Goal: Task Accomplishment & Management: Manage account settings

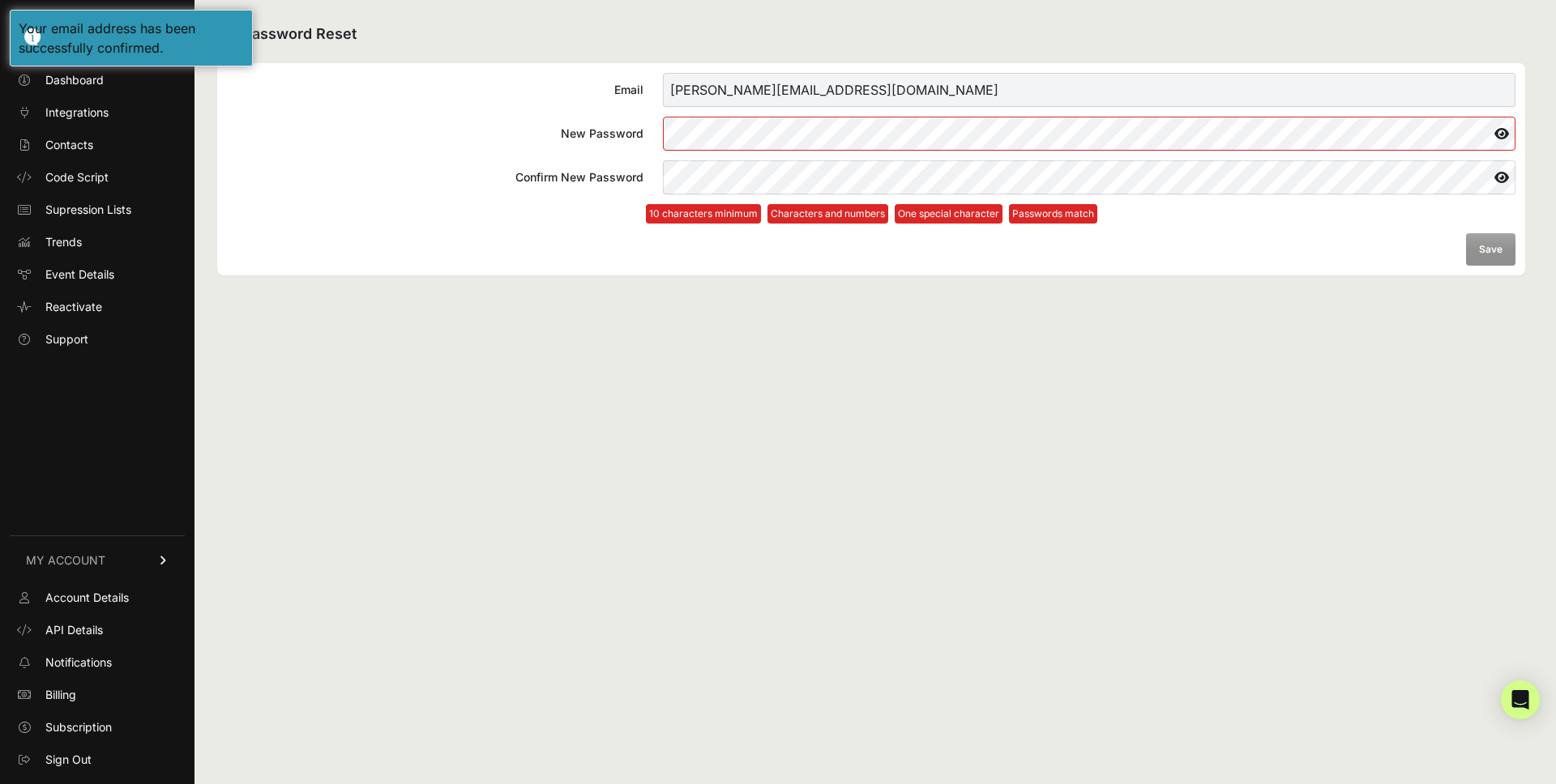
click at [511, 497] on div "Password Reset Email [PERSON_NAME][EMAIL_ADDRESS][DOMAIN_NAME] New Password Con…" at bounding box center [871, 392] width 1353 height 784
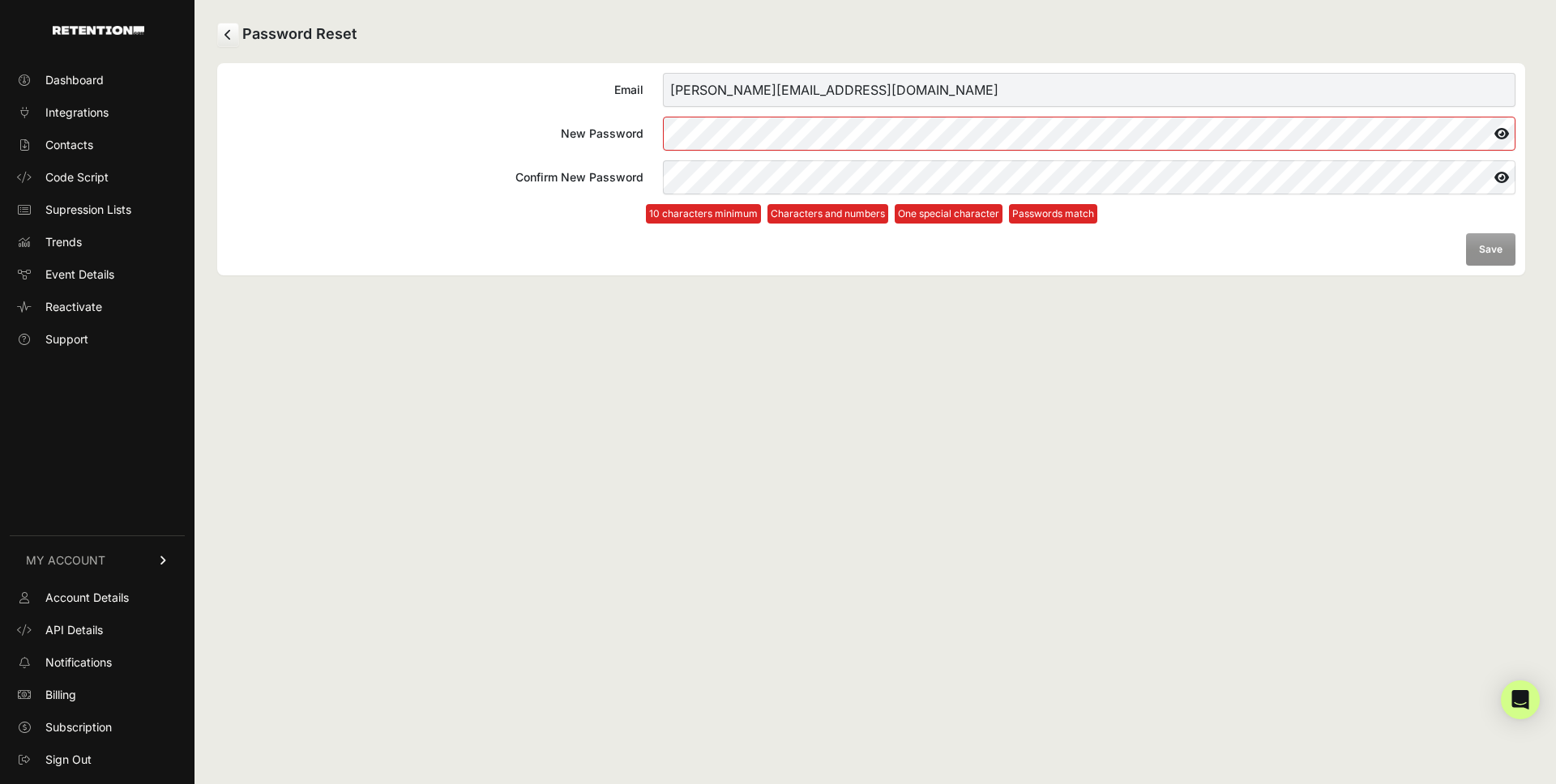
click at [708, 355] on div "Password Reset Email [PERSON_NAME][EMAIL_ADDRESS][DOMAIN_NAME] New Password Con…" at bounding box center [871, 392] width 1353 height 784
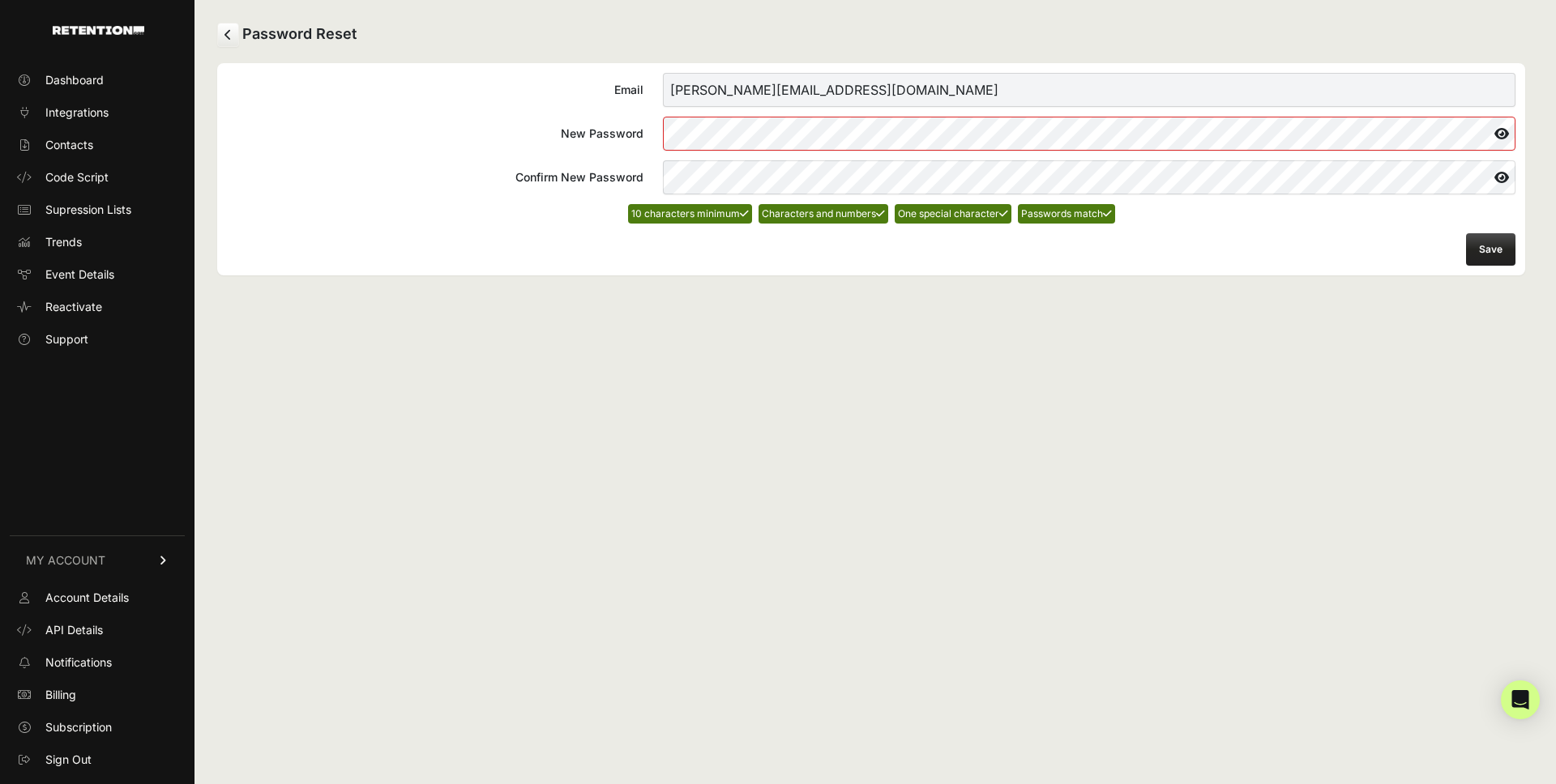
click at [1485, 253] on button "Save" at bounding box center [1491, 249] width 49 height 32
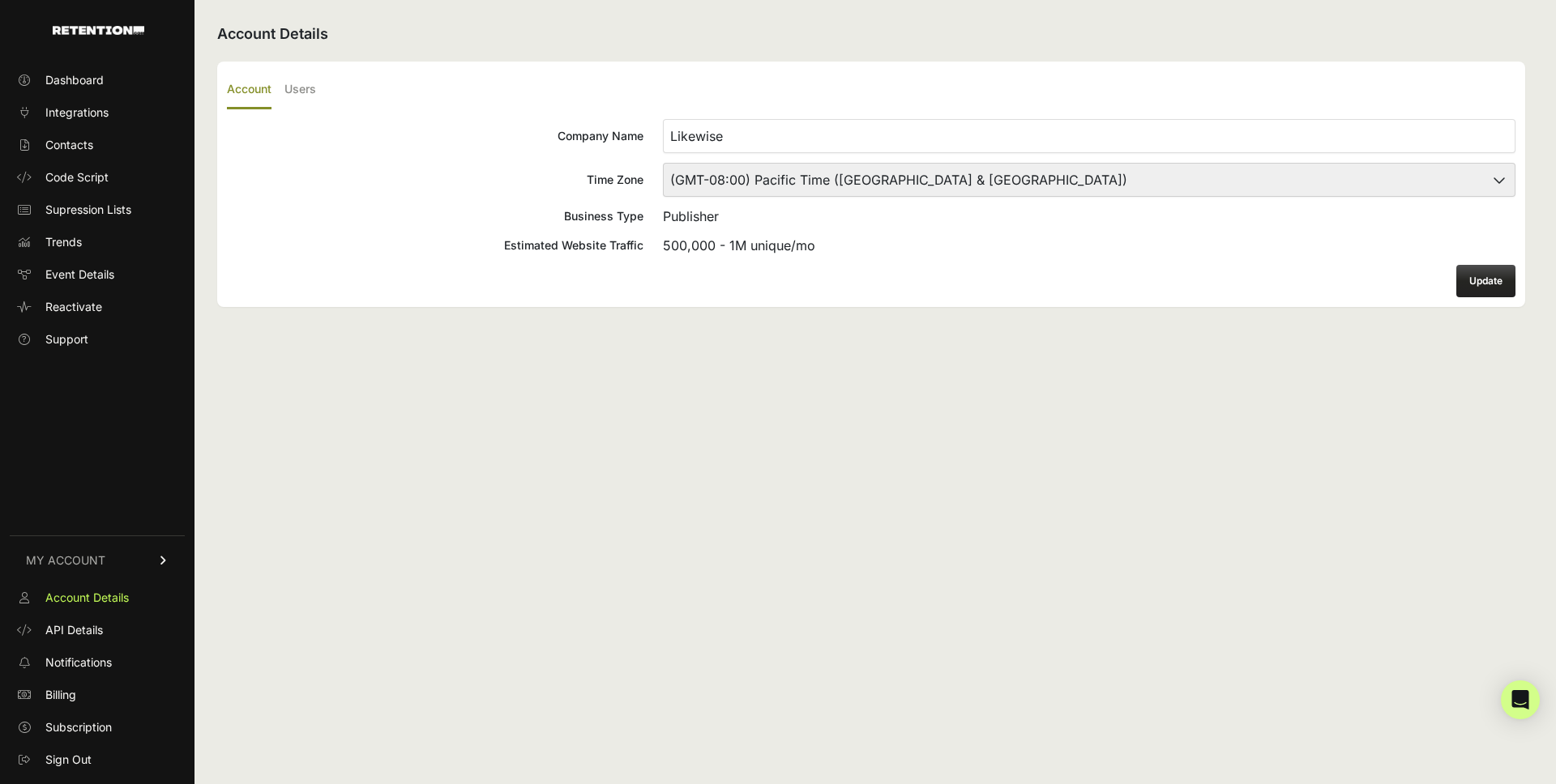
click at [1084, 90] on ul "Account Users" at bounding box center [871, 90] width 1289 height 38
